Goal: Task Accomplishment & Management: Manage account settings

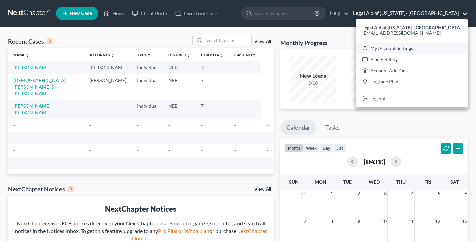
click at [420, 51] on link "My Account Settings" at bounding box center [412, 48] width 112 height 11
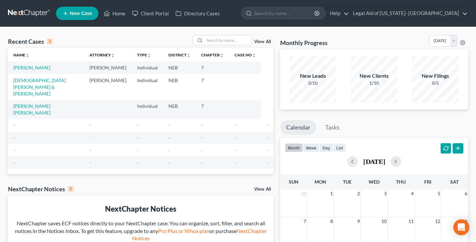
select select "23"
select select "30"
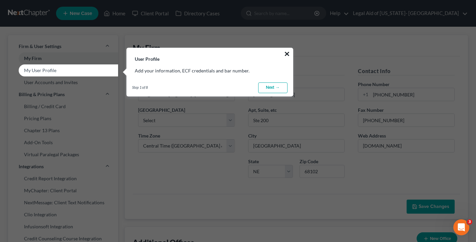
click at [287, 52] on button "×" at bounding box center [287, 53] width 6 height 11
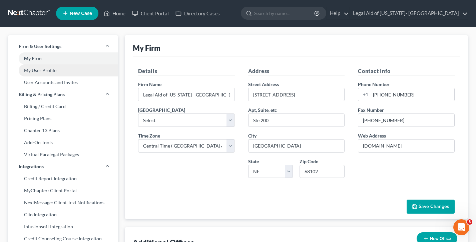
click at [47, 69] on link "My User Profile" at bounding box center [63, 70] width 110 height 12
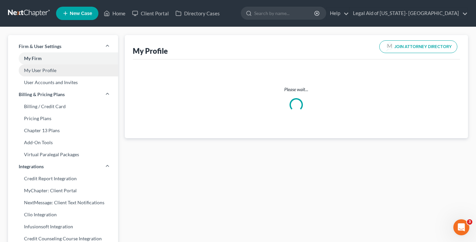
select select "30"
select select "48"
select select "attorney"
select select "0"
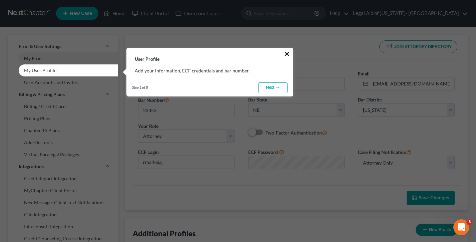
click at [287, 54] on button "×" at bounding box center [287, 53] width 6 height 11
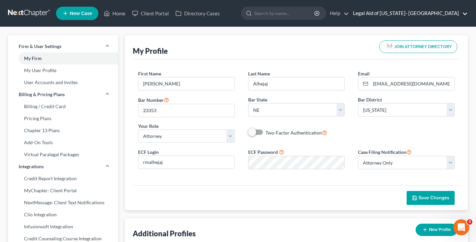
click at [419, 12] on link "Legal Aid of [US_STATE]- [GEOGRAPHIC_DATA]" at bounding box center [409, 13] width 118 height 12
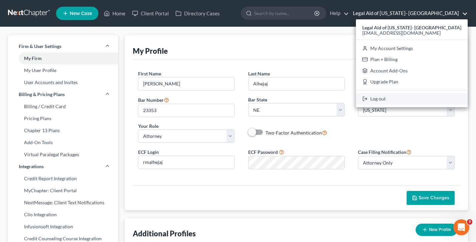
click at [405, 98] on link "Log out" at bounding box center [412, 98] width 112 height 11
